Goal: Task Accomplishment & Management: Use online tool/utility

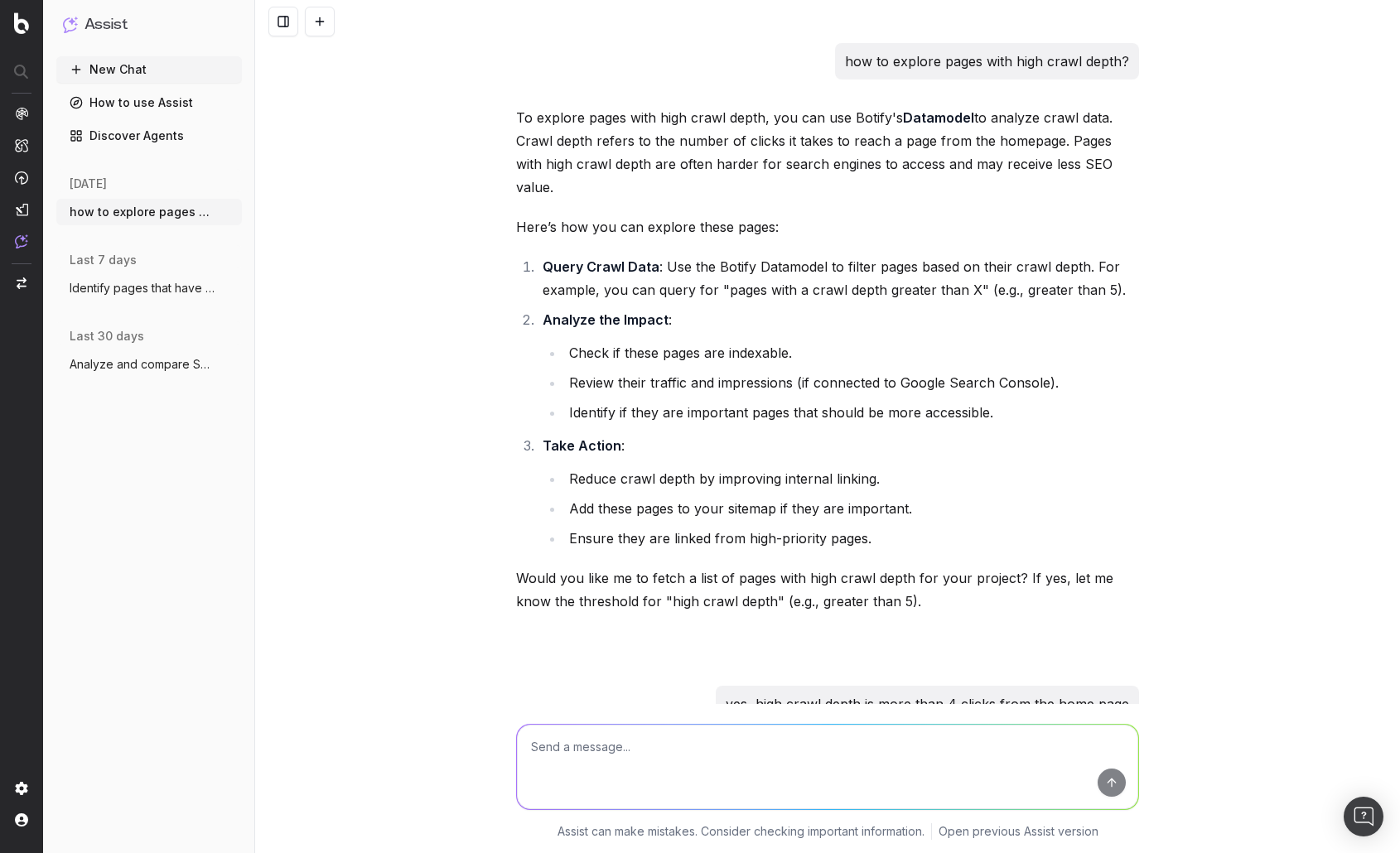
scroll to position [200, 0]
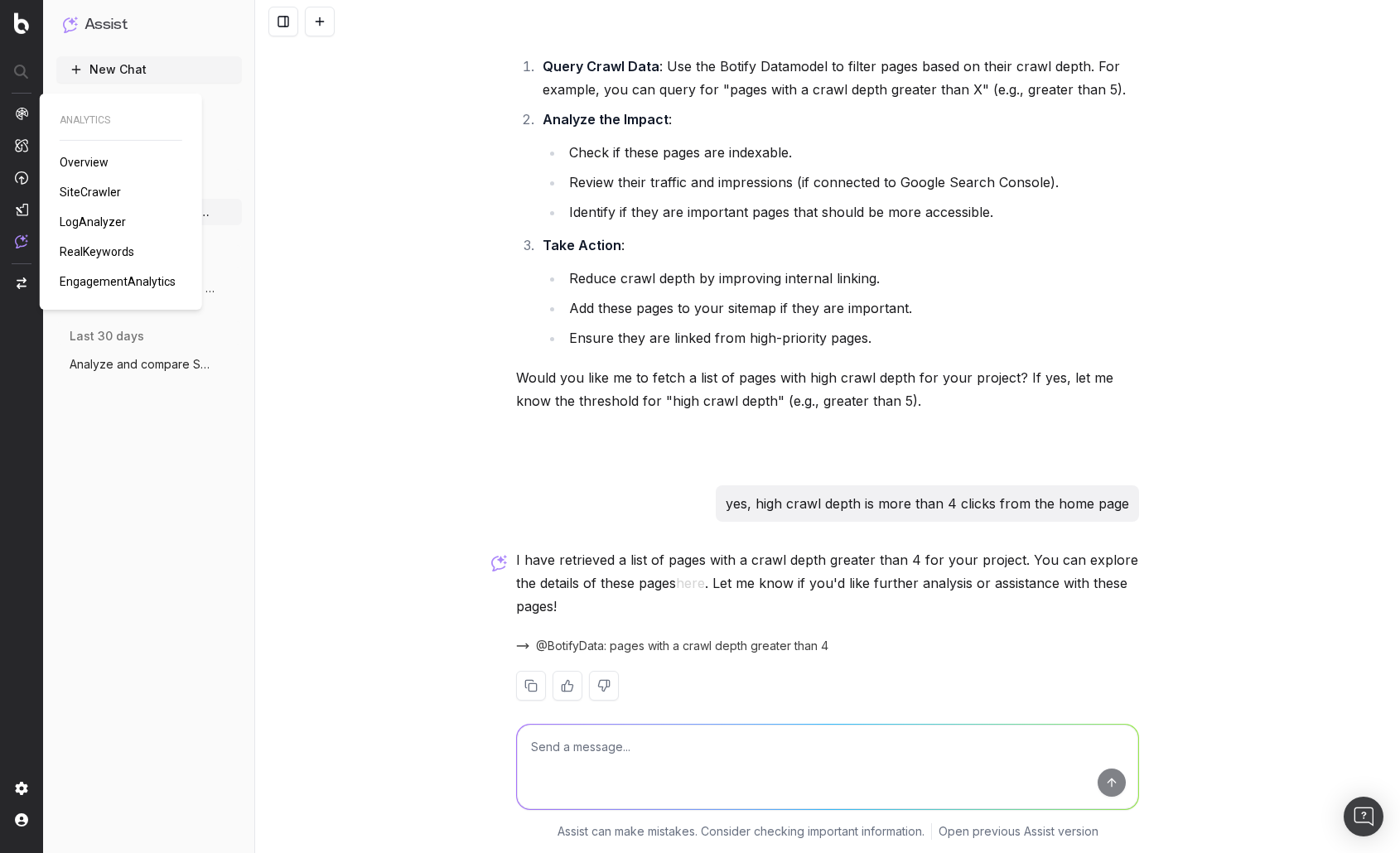
click at [116, 217] on span "LogAnalyzer" at bounding box center [93, 222] width 66 height 14
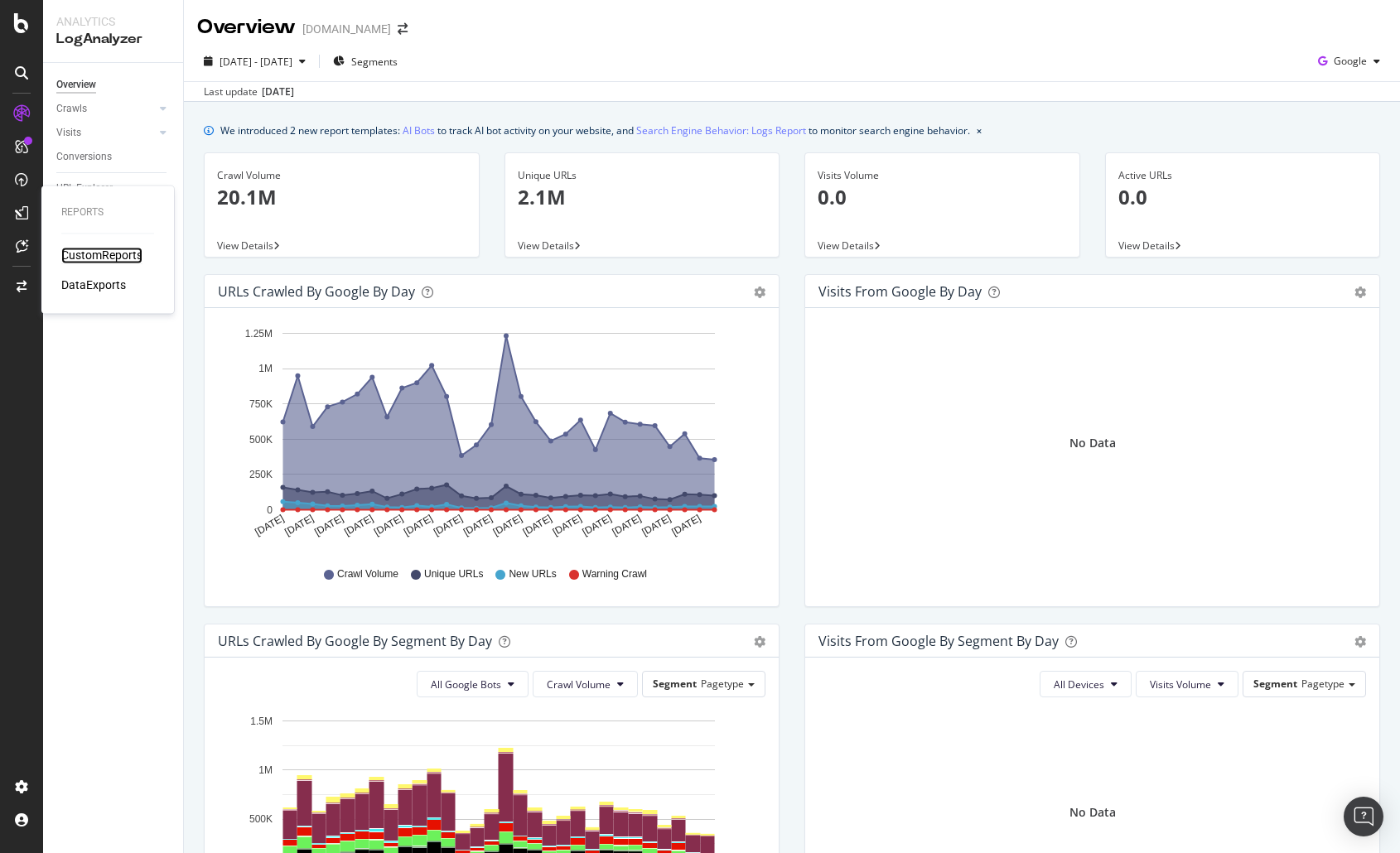
click at [64, 253] on div "CustomReports" at bounding box center [101, 256] width 81 height 16
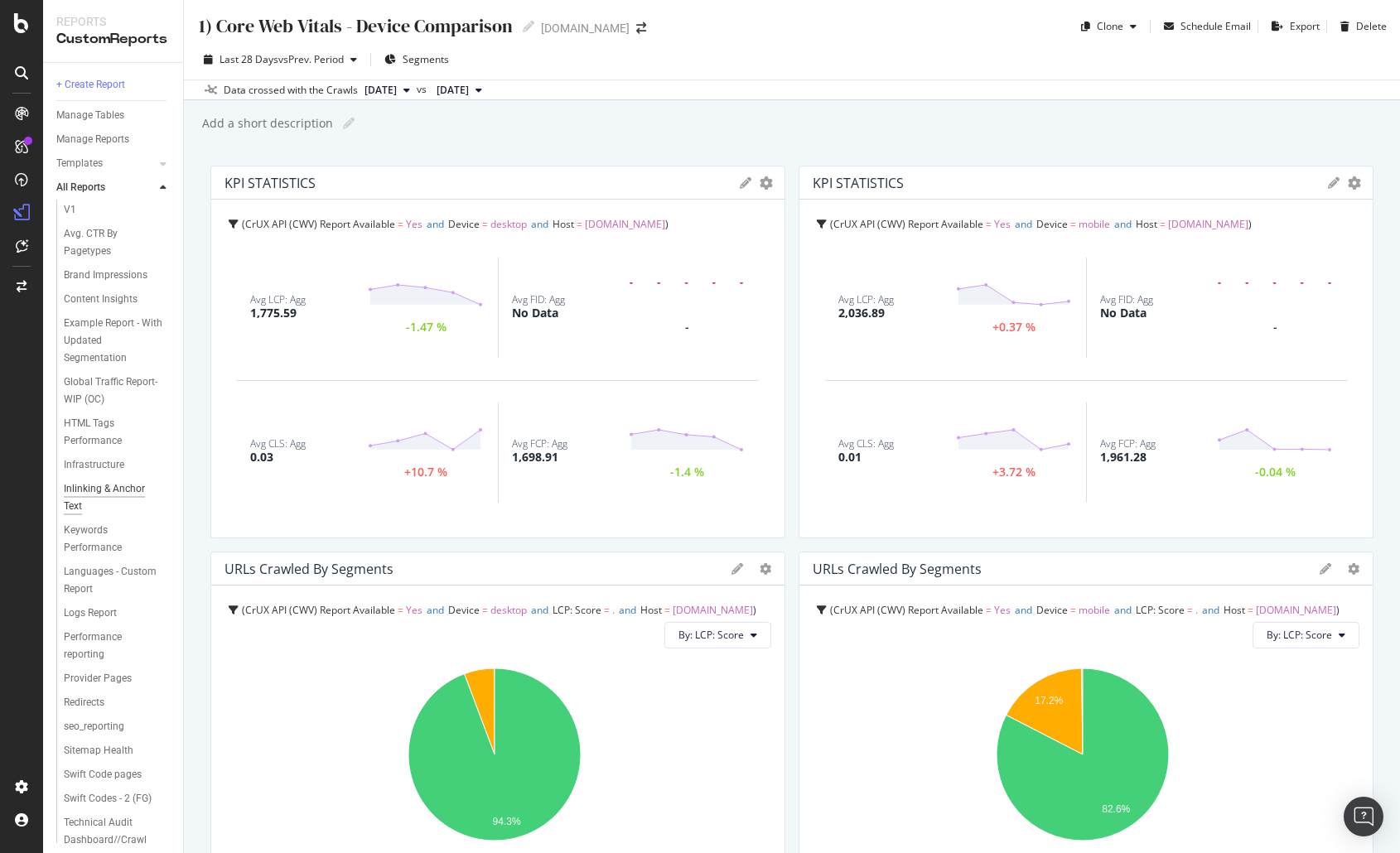
scroll to position [87, 0]
click at [83, 619] on div "Logs Report" at bounding box center [90, 610] width 53 height 17
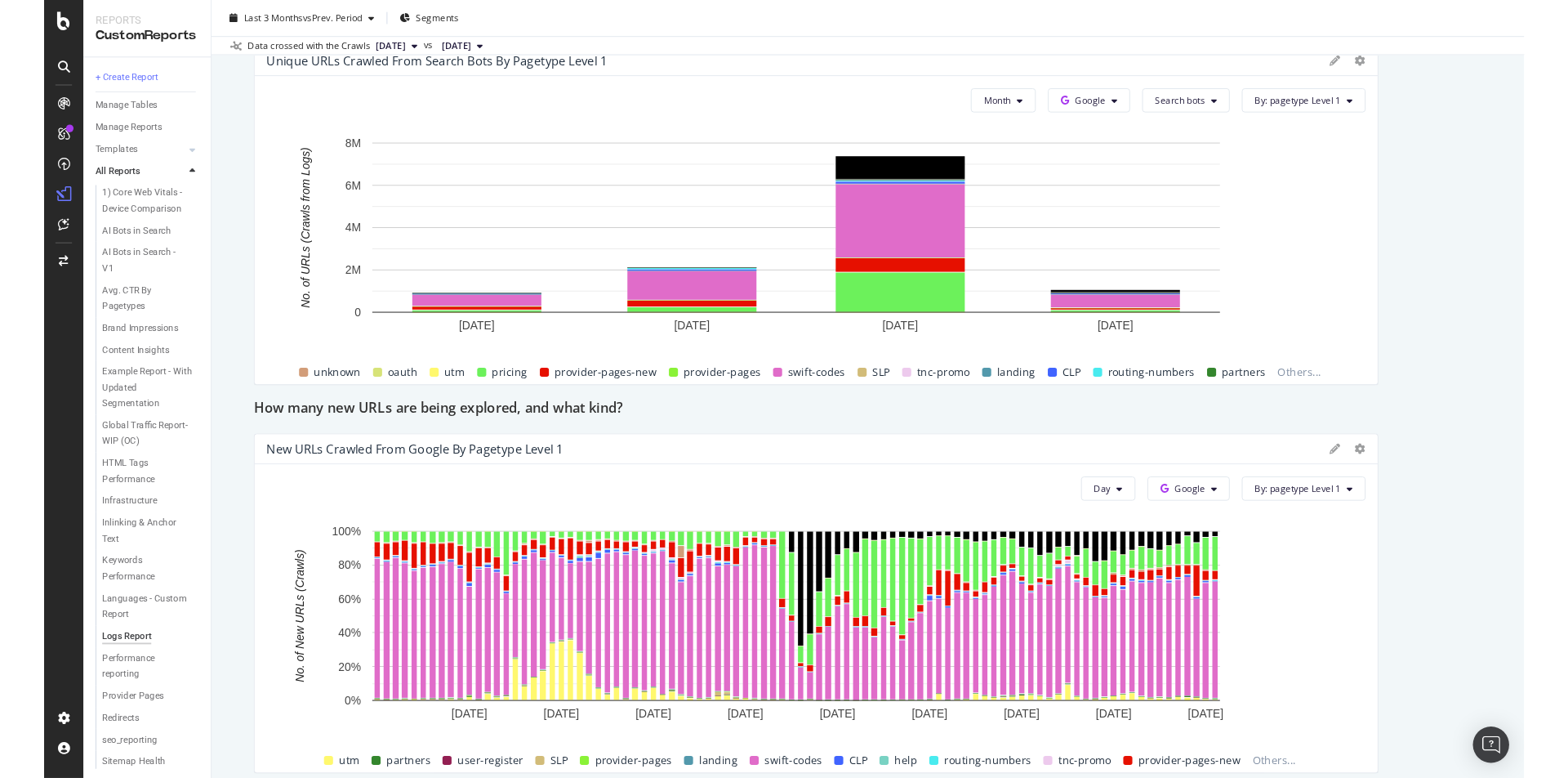
scroll to position [1456, 0]
